Goal: Task Accomplishment & Management: Manage account settings

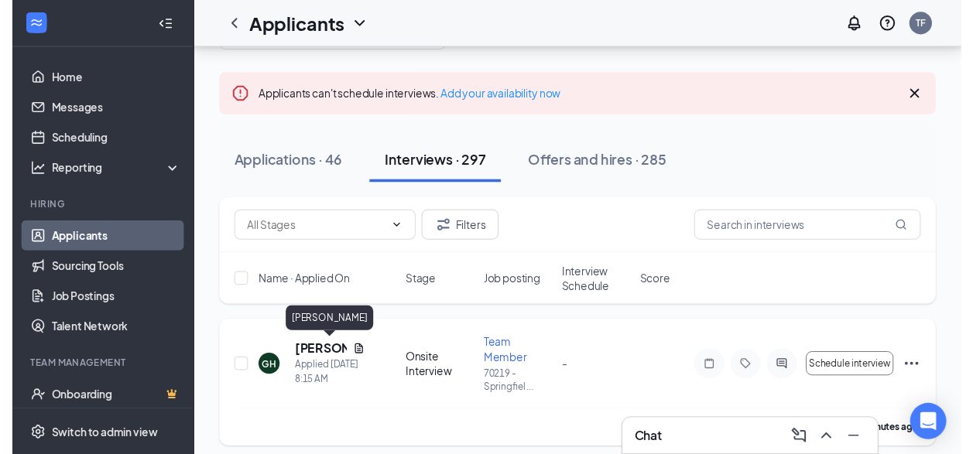
scroll to position [155, 0]
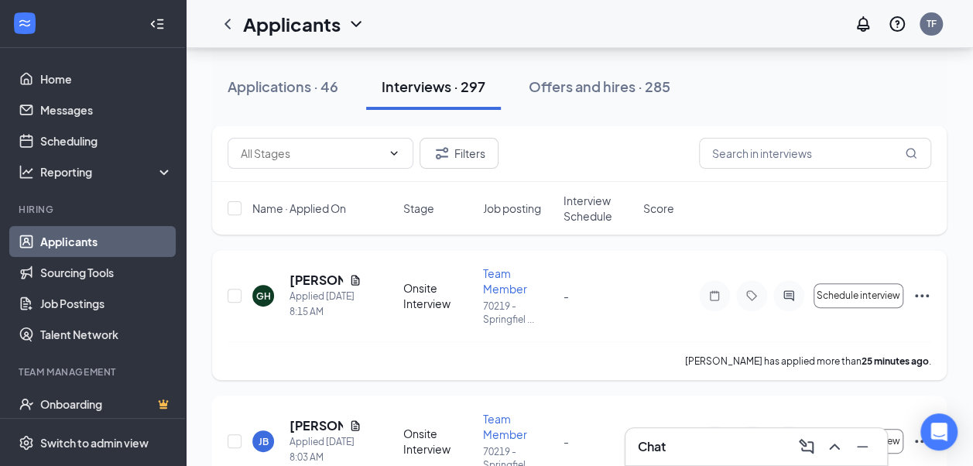
click at [361, 283] on div "GH [PERSON_NAME] Applied [DATE] 8:15 AM" at bounding box center [323, 296] width 142 height 48
click at [354, 277] on icon "Document" at bounding box center [355, 280] width 9 height 10
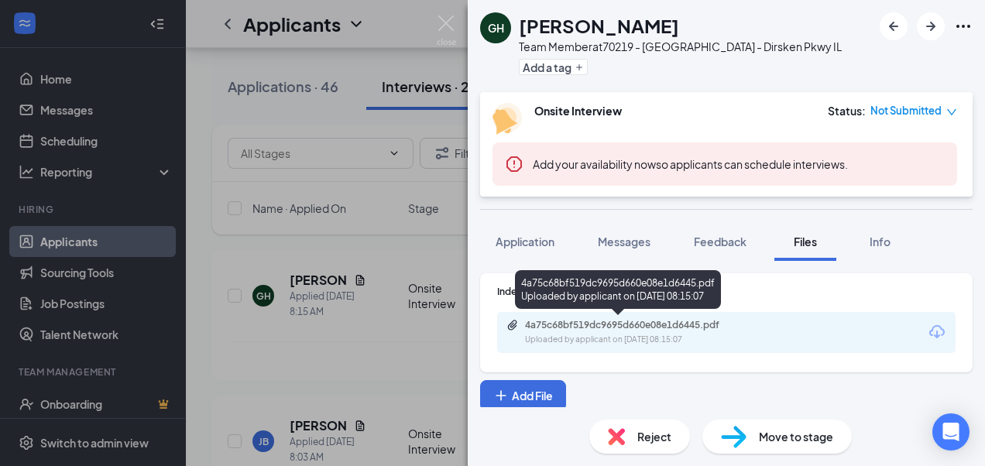
click at [656, 322] on div "4a75c68bf519dc9695d660e08e1d6445.pdf" at bounding box center [633, 325] width 217 height 12
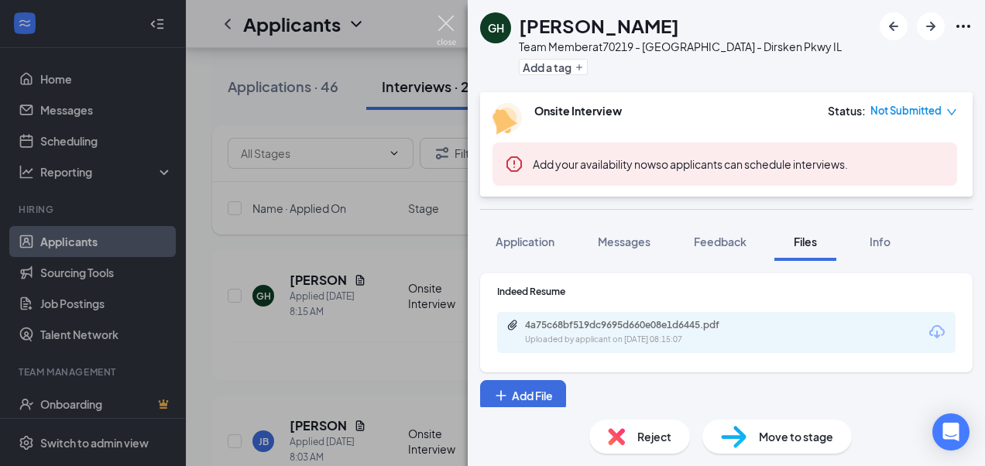
click at [448, 23] on img at bounding box center [446, 30] width 19 height 30
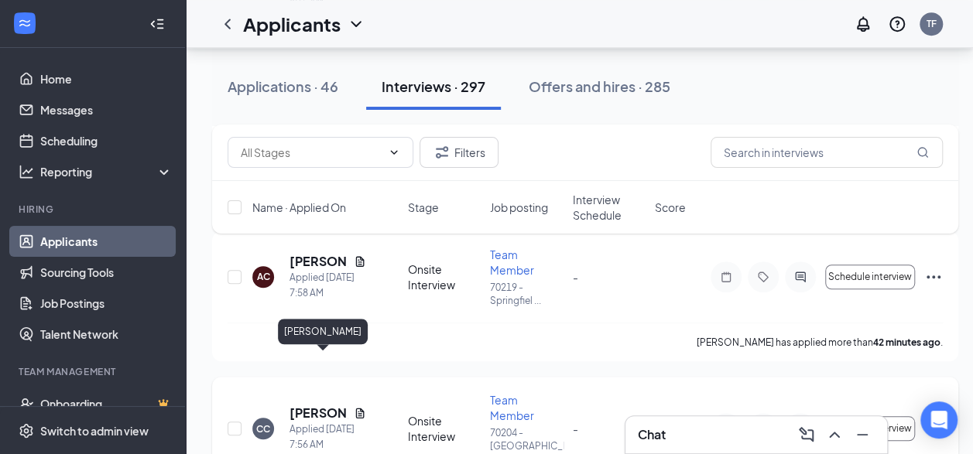
scroll to position [542, 0]
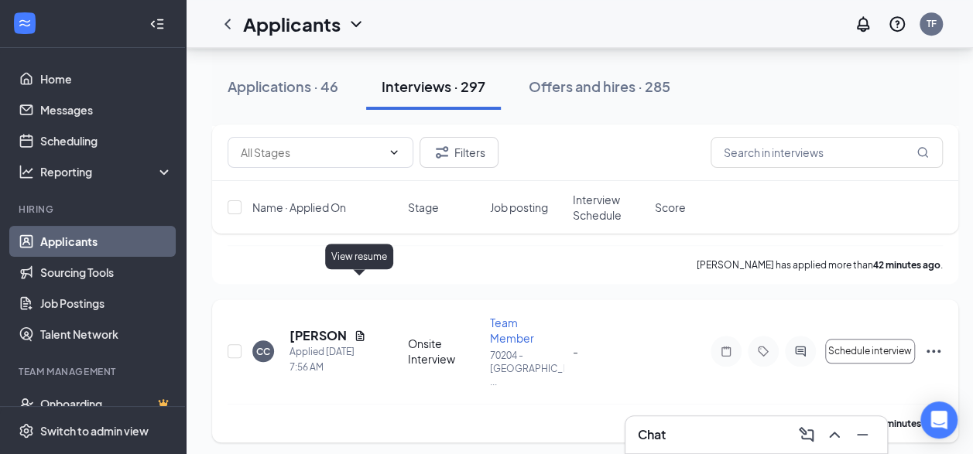
click at [364, 331] on icon "Document" at bounding box center [359, 336] width 9 height 10
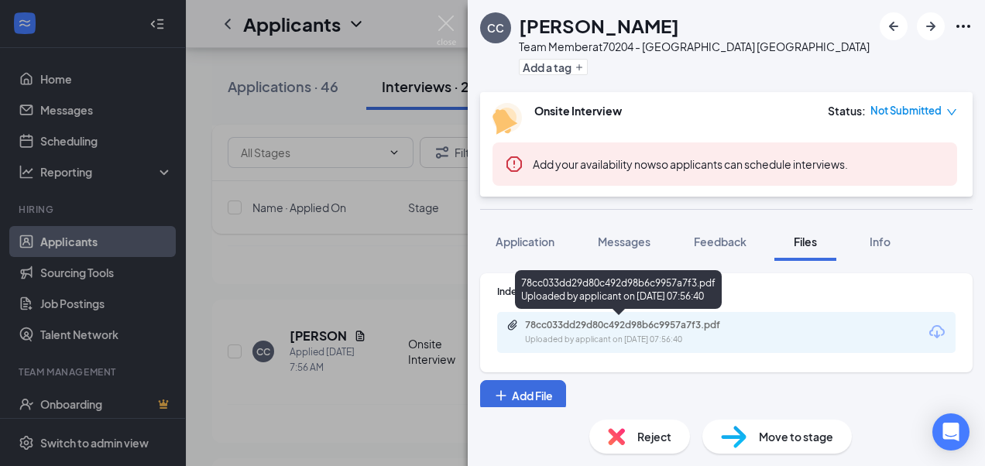
click at [715, 327] on div "78cc033dd29d80c492d98b6c9957a7f3.pdf" at bounding box center [633, 325] width 217 height 12
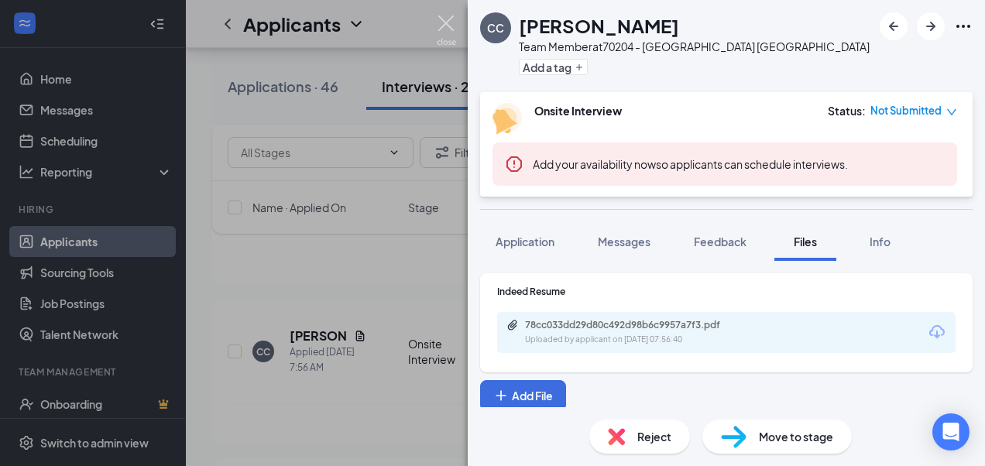
click at [444, 23] on img at bounding box center [446, 30] width 19 height 30
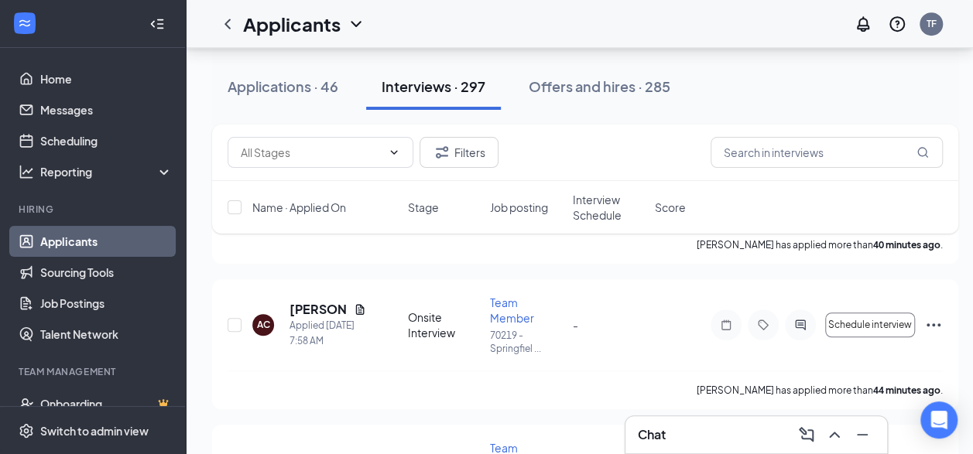
scroll to position [155, 0]
